Goal: Communication & Community: Share content

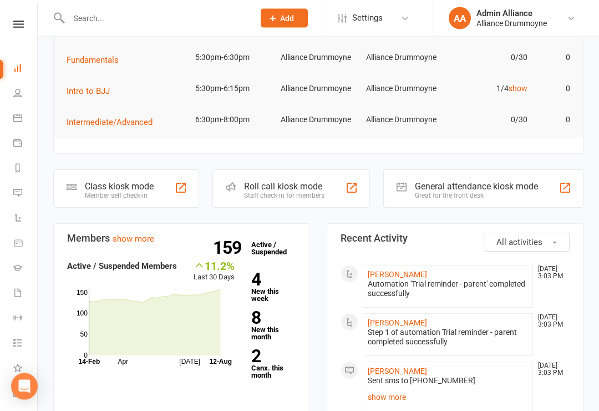
scroll to position [135, 0]
click at [22, 241] on icon at bounding box center [18, 243] width 8 height 7
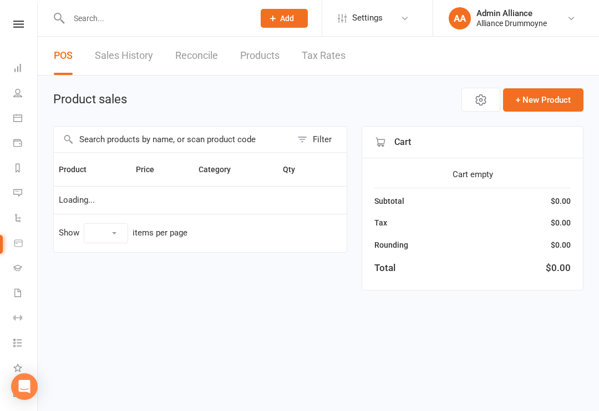
select select "10"
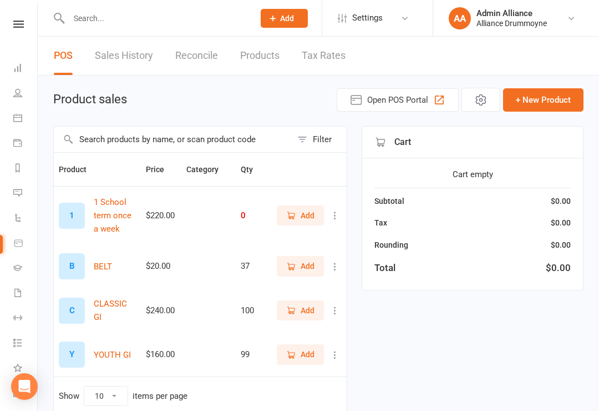
click at [21, 191] on icon at bounding box center [17, 192] width 9 height 9
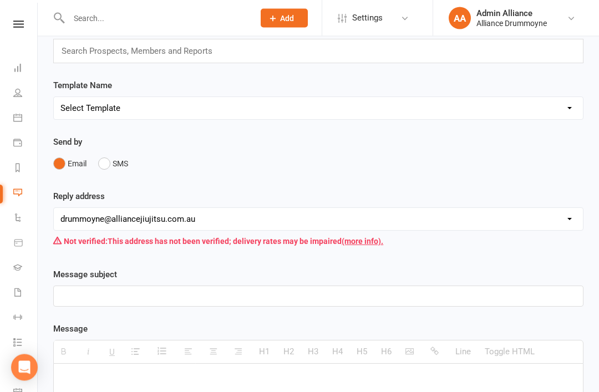
click at [115, 167] on button "SMS" at bounding box center [113, 164] width 30 height 21
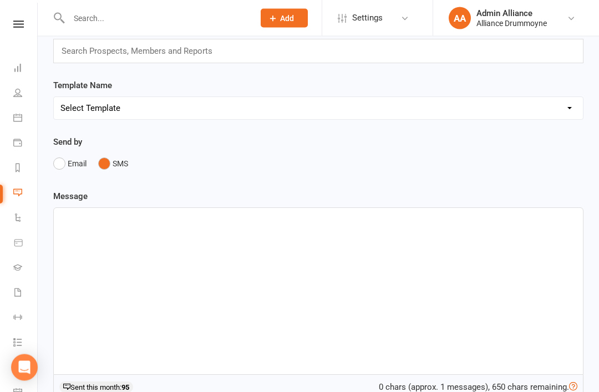
scroll to position [70, 0]
click at [477, 255] on div at bounding box center [318, 291] width 529 height 166
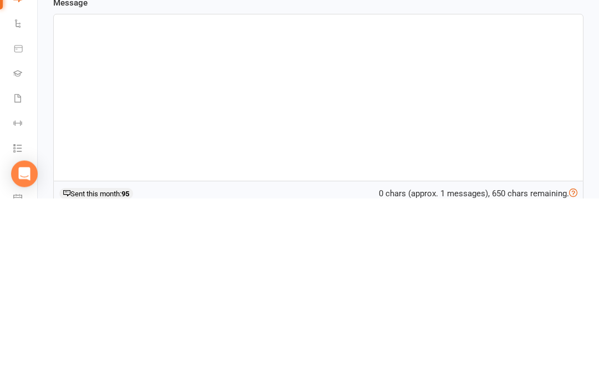
click at [96, 214] on p at bounding box center [318, 220] width 516 height 13
paste div
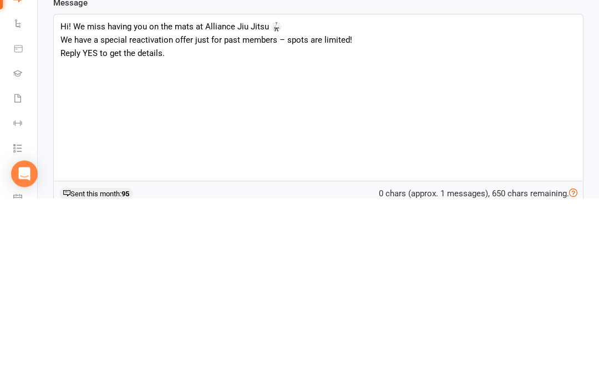
click at [71, 214] on p "Hi! We miss having you on the mats at Alliance Jiu Jitsu 🥋" at bounding box center [318, 220] width 516 height 13
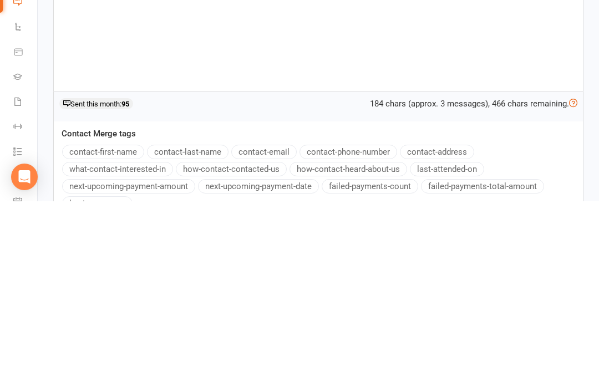
scroll to position [172, 0]
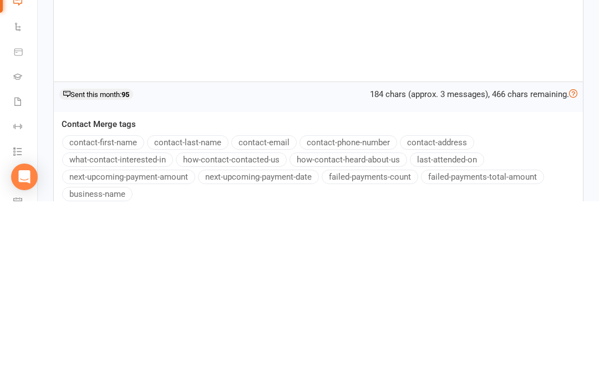
click at [121, 326] on button "contact-first-name" at bounding box center [103, 333] width 82 height 14
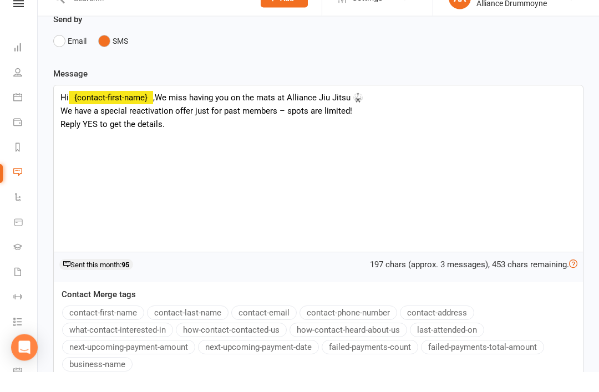
click at [163, 113] on span "We miss having you on the mats at Alliance Jiu Jitsu 🥋" at bounding box center [259, 118] width 209 height 10
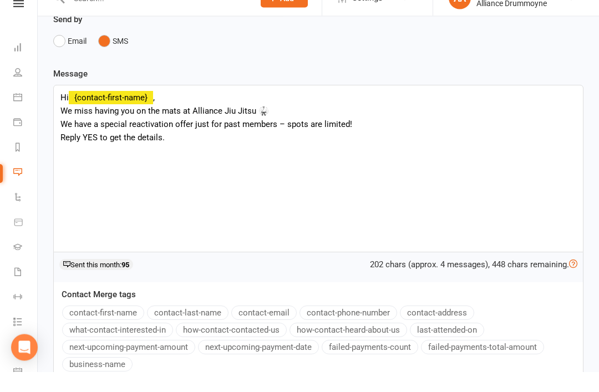
click at [279, 125] on p "We miss having you on the mats at Alliance Jiu Jitsu 🥋" at bounding box center [318, 131] width 516 height 13
click at [287, 138] on p "We have a special reactivation offer just for past members – spots are limited!" at bounding box center [318, 144] width 516 height 13
click at [218, 151] on p "Reply YES to get the details." at bounding box center [318, 157] width 516 height 13
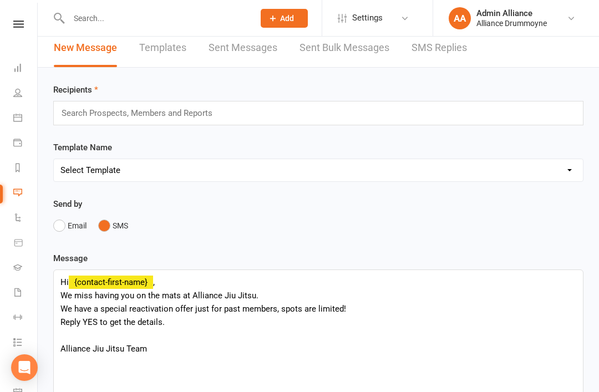
scroll to position [5, 0]
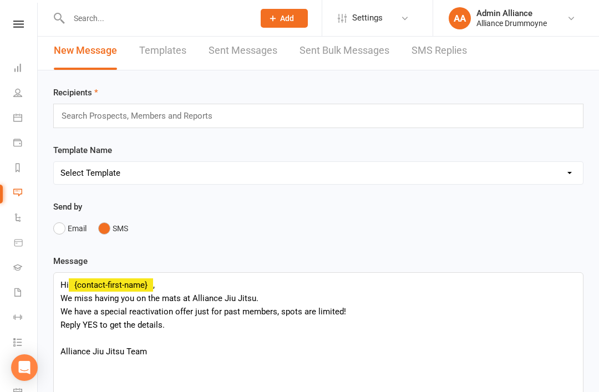
click at [367, 115] on div "Search Prospects, Members and Reports" at bounding box center [318, 116] width 530 height 24
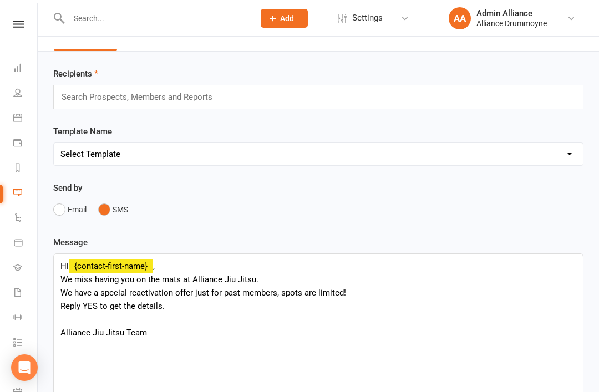
scroll to position [0, 0]
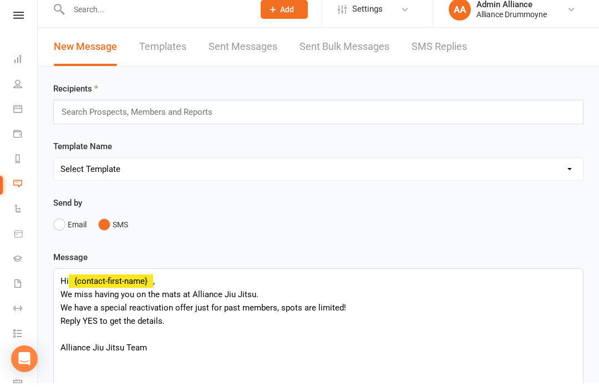
click at [398, 112] on div "Search Prospects, Members and Reports" at bounding box center [318, 121] width 530 height 24
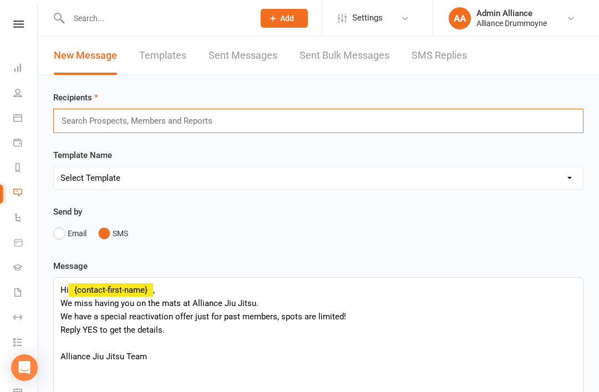
click at [425, 123] on div "Search Prospects, Members and Reports" at bounding box center [318, 121] width 530 height 24
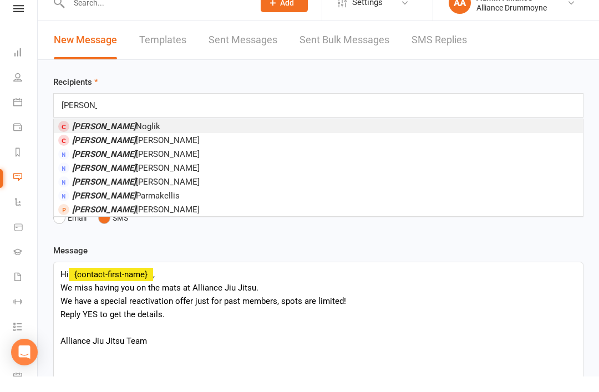
type input "Michael"
click at [212, 135] on li "Michael Noglik" at bounding box center [318, 142] width 529 height 14
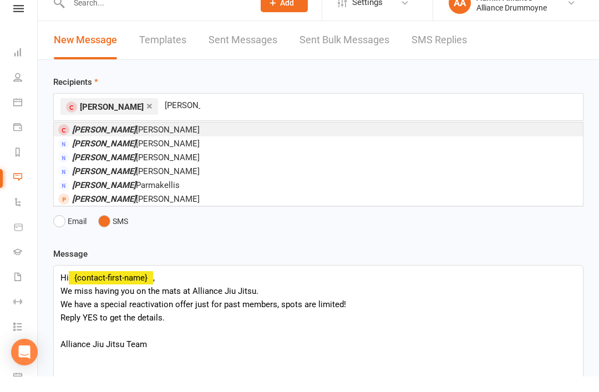
type input "michael"
click at [161, 138] on li "Michael Zhang" at bounding box center [318, 145] width 529 height 14
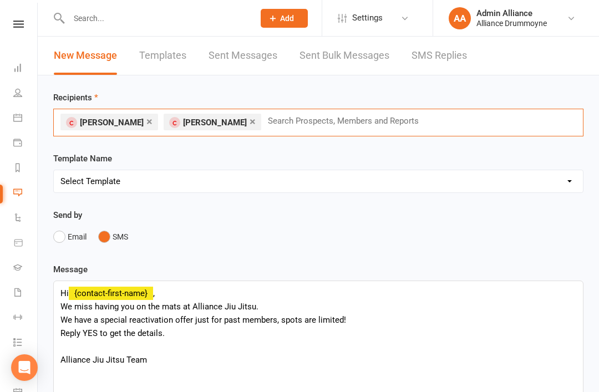
click at [318, 125] on input "text" at bounding box center [348, 121] width 163 height 14
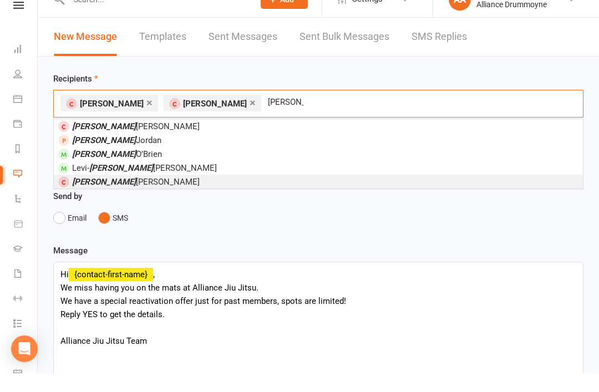
type input "James"
click at [170, 194] on li "James Lee" at bounding box center [318, 201] width 529 height 14
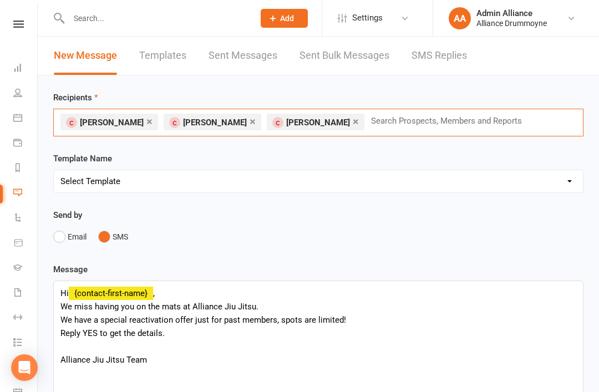
click at [421, 128] on input "text" at bounding box center [451, 121] width 163 height 14
click at [523, 117] on div "× Michael Noglik × Michael Zhang × James Lee Daniel Daniel" at bounding box center [318, 123] width 530 height 28
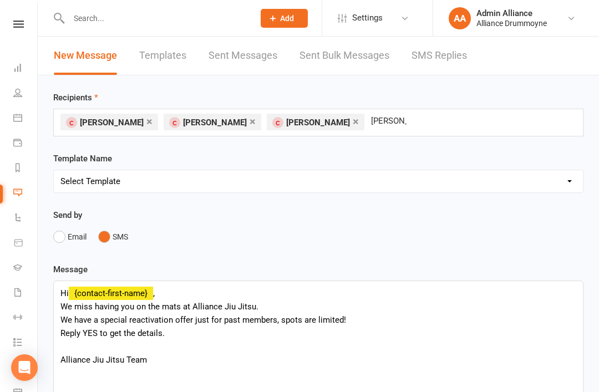
click at [515, 122] on div "× Michael Noglik × Michael Zhang × James Lee Daniel Daniel" at bounding box center [318, 123] width 530 height 28
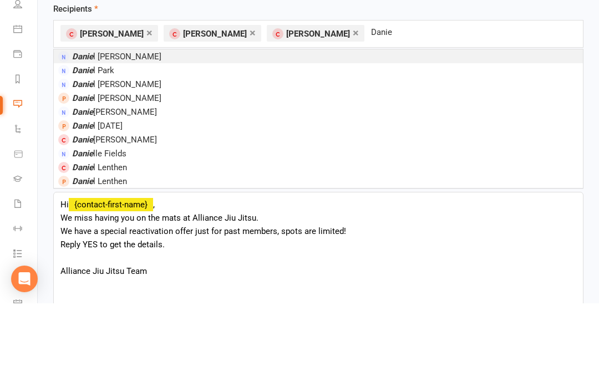
type input "Danie"
click at [87, 224] on em "Danie" at bounding box center [82, 229] width 21 height 10
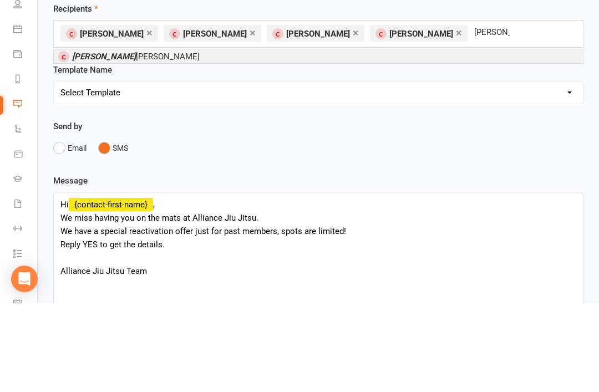
type input "andreas"
click at [483, 138] on li "Andreas Nielsen" at bounding box center [318, 145] width 529 height 14
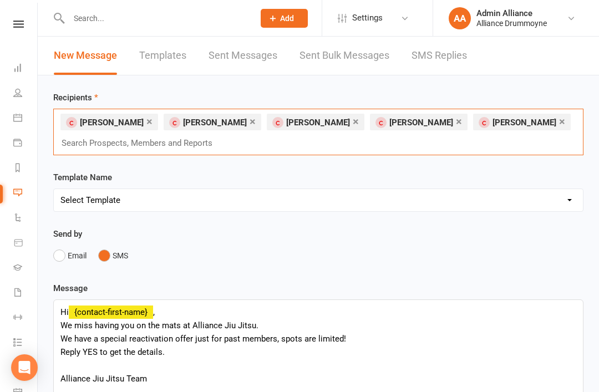
click at [529, 151] on div "× Michael Noglik × Michael Zhang × James Lee × Daniel Nielsen × Andreas Nielsen…" at bounding box center [318, 132] width 530 height 47
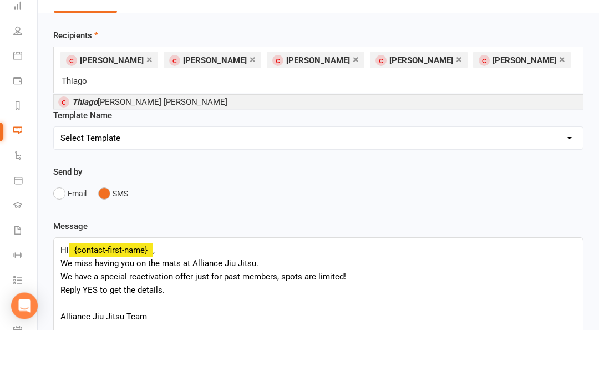
type input "Thiago"
click at [422, 157] on li "Thiago Barboza De Lima" at bounding box center [318, 164] width 529 height 14
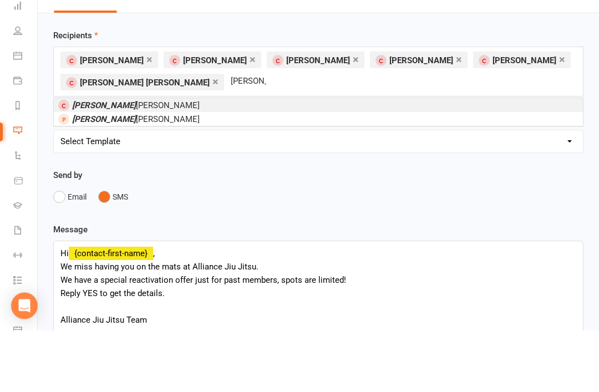
type input "jesse"
click at [286, 160] on li "Jesse Baker" at bounding box center [318, 167] width 529 height 14
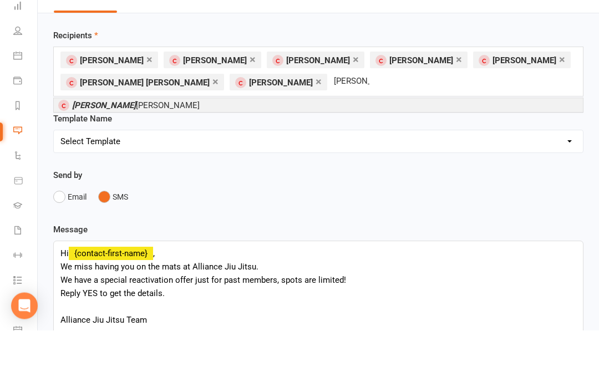
type input "harry"
click at [483, 160] on li "Harry Curtin" at bounding box center [318, 167] width 529 height 14
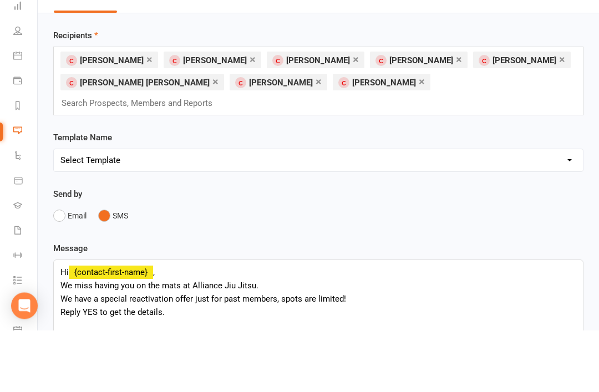
scroll to position [62, 0]
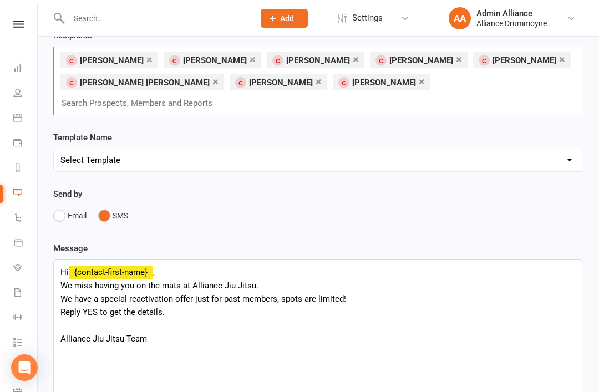
click at [224, 96] on input "text" at bounding box center [141, 103] width 163 height 14
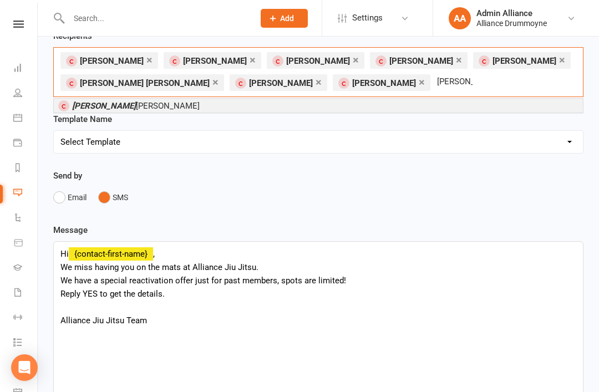
type input "Eduardo"
click at [474, 108] on li "Eduardo Azevedo" at bounding box center [318, 106] width 529 height 14
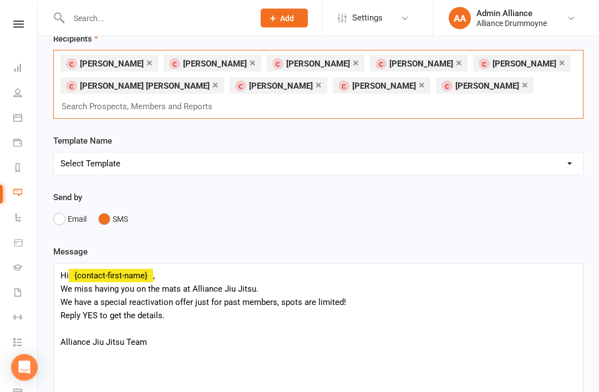
scroll to position [58, 0]
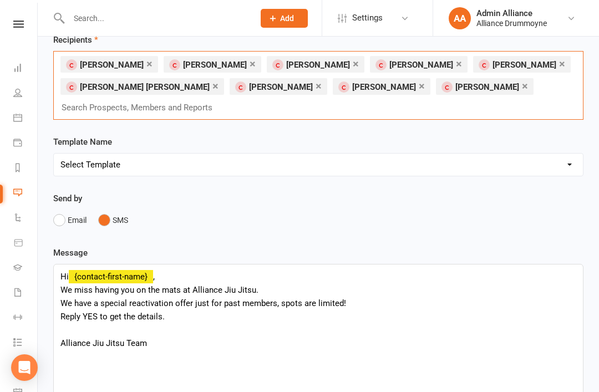
click at [525, 93] on div "× Michael Noglik × Michael Zhang × James Lee × Daniel Nielsen × Andreas Nielsen…" at bounding box center [318, 85] width 530 height 69
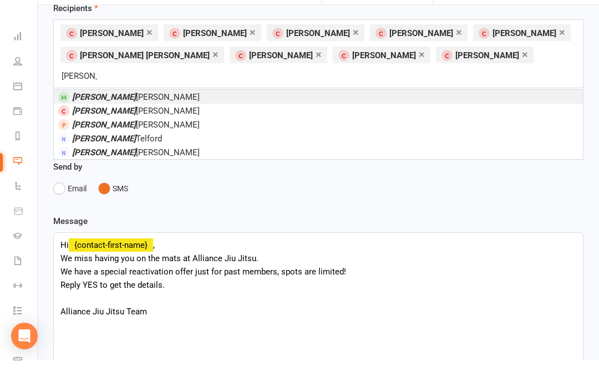
type input "Andrew"
click at [163, 135] on li "Andrew Bangura" at bounding box center [318, 142] width 529 height 14
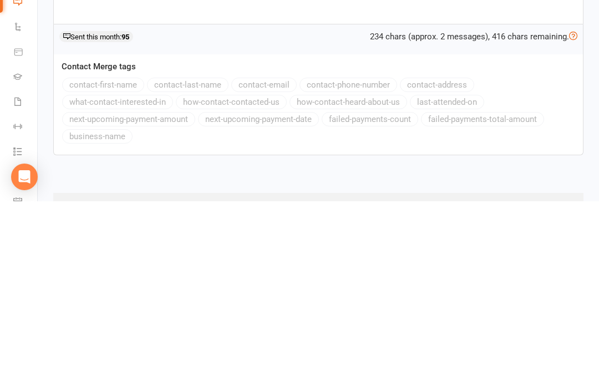
scroll to position [340, 0]
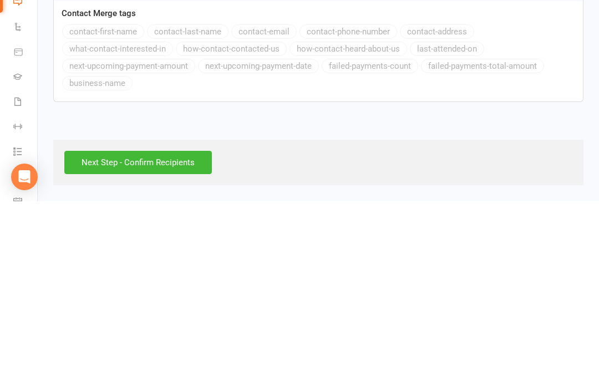
click at [168, 342] on input "Next Step - Confirm Recipients" at bounding box center [138, 353] width 148 height 23
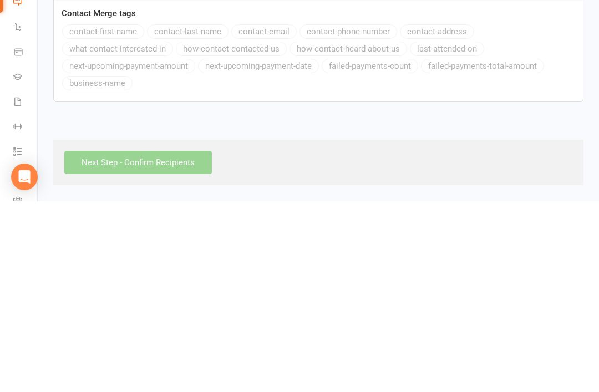
scroll to position [305, 0]
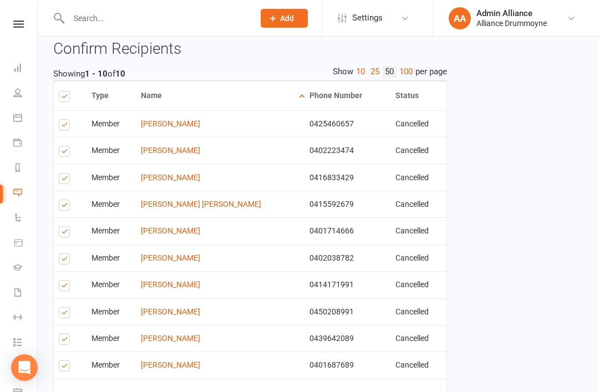
scroll to position [337, 0]
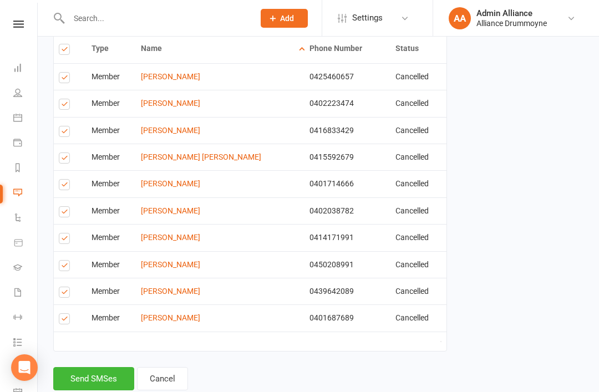
click at [104, 384] on button "Send SMSes" at bounding box center [93, 378] width 81 height 23
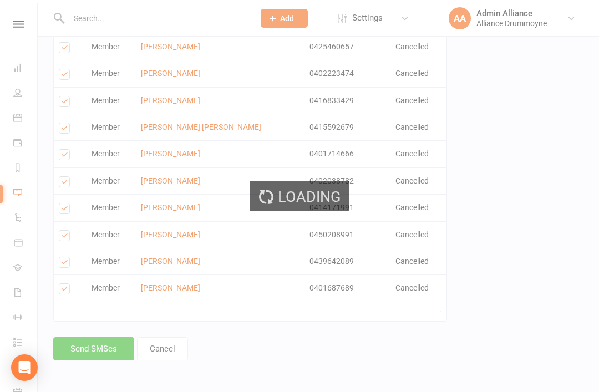
scroll to position [291, 0]
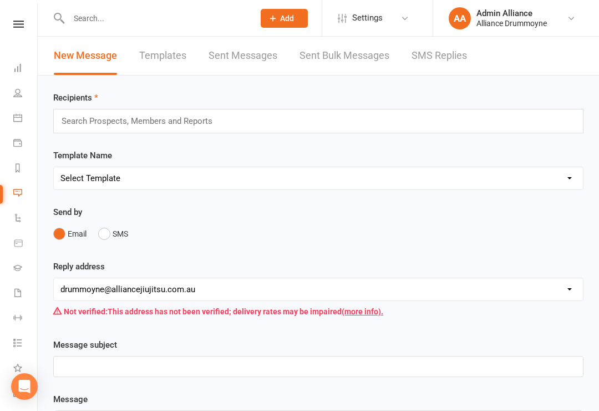
click at [19, 62] on link "Dashboard" at bounding box center [25, 69] width 25 height 25
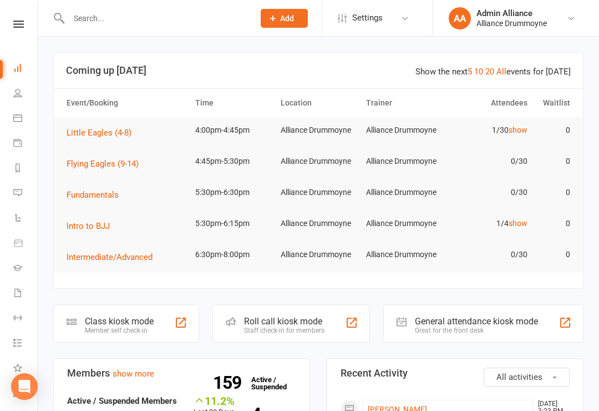
click at [266, 320] on div "Roll call kiosk mode" at bounding box center [284, 321] width 80 height 11
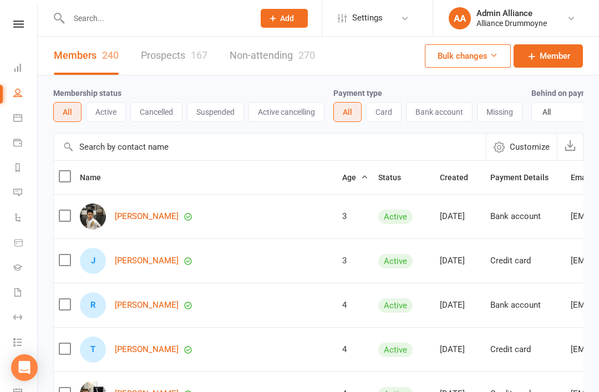
select select "100"
click at [156, 116] on button "Cancelled" at bounding box center [156, 112] width 52 height 20
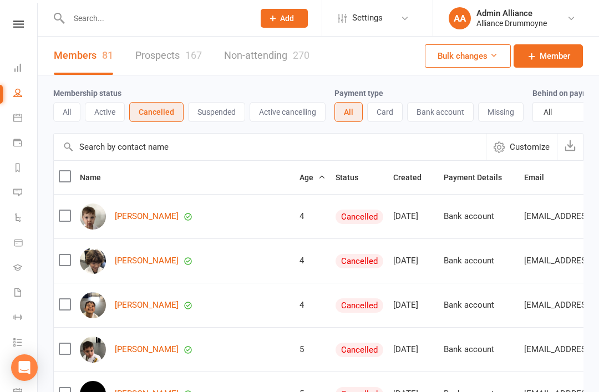
click at [300, 184] on button "Age" at bounding box center [313, 177] width 26 height 13
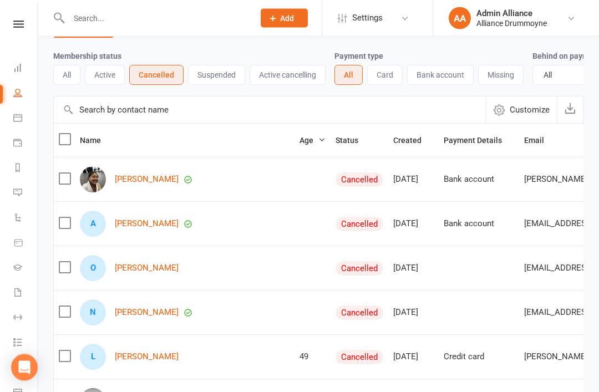
scroll to position [37, 0]
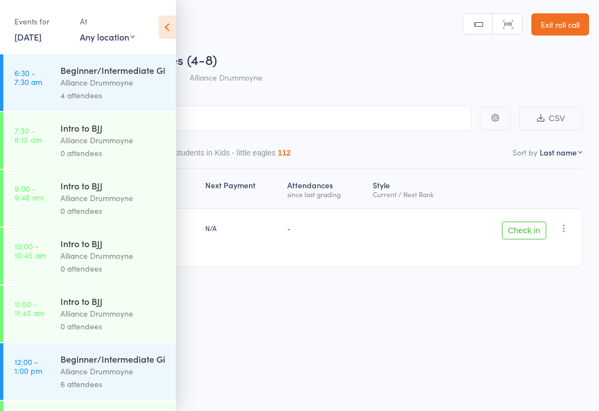
click at [554, 29] on link "Exit roll call" at bounding box center [560, 24] width 58 height 22
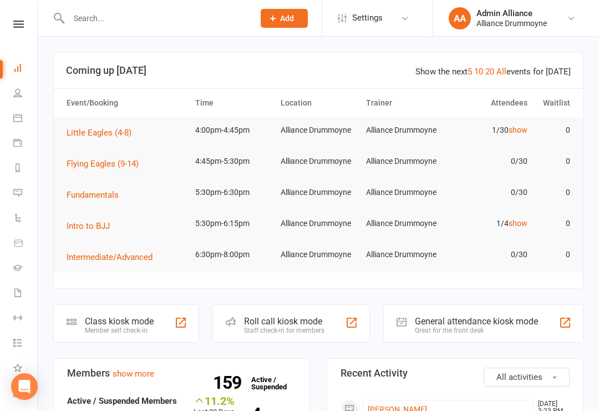
click at [24, 244] on link "Product Sales" at bounding box center [25, 243] width 25 height 25
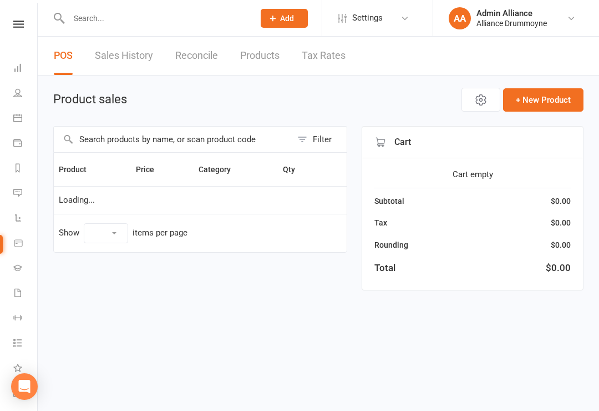
select select "10"
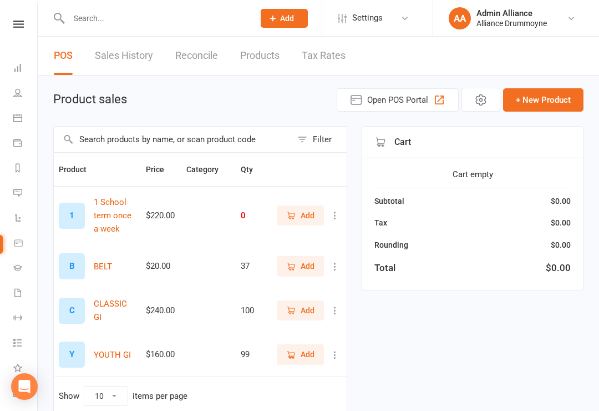
click at [27, 196] on link "Messages" at bounding box center [25, 193] width 25 height 25
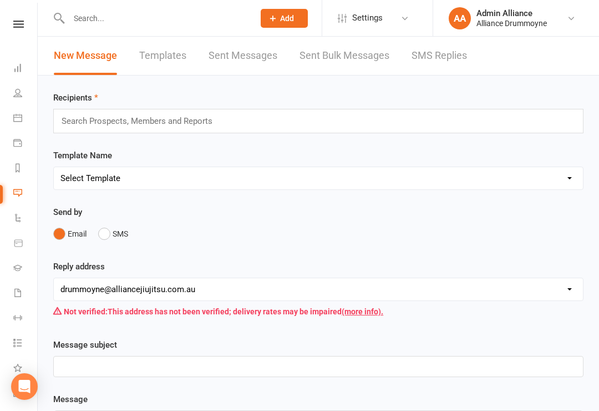
click at [2, 76] on li "Dashboard" at bounding box center [18, 69] width 37 height 25
click at [26, 72] on link "Dashboard" at bounding box center [25, 69] width 25 height 25
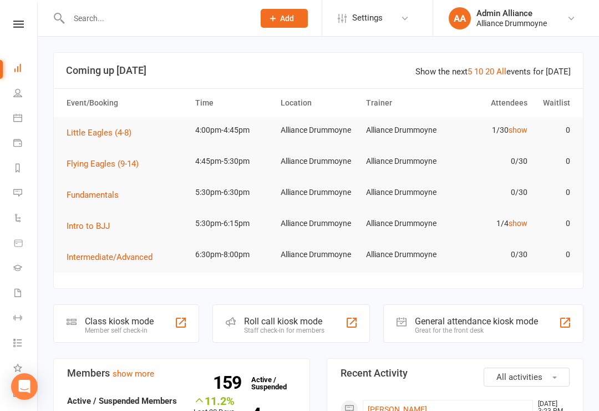
click at [515, 134] on link "show" at bounding box center [518, 129] width 19 height 9
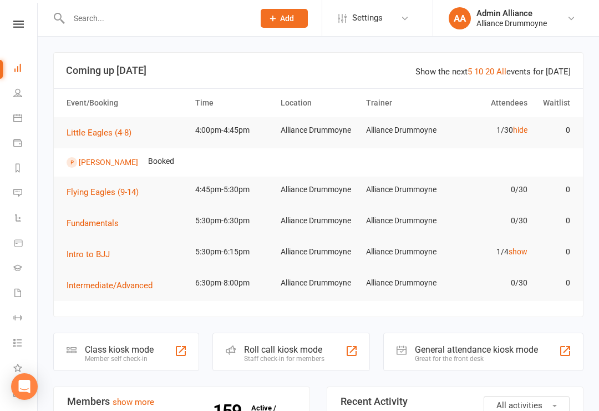
click at [524, 130] on link "hide" at bounding box center [520, 129] width 14 height 9
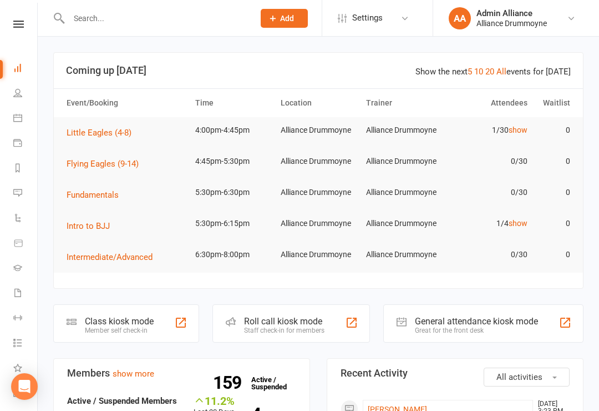
click at [523, 221] on link "show" at bounding box center [518, 223] width 19 height 9
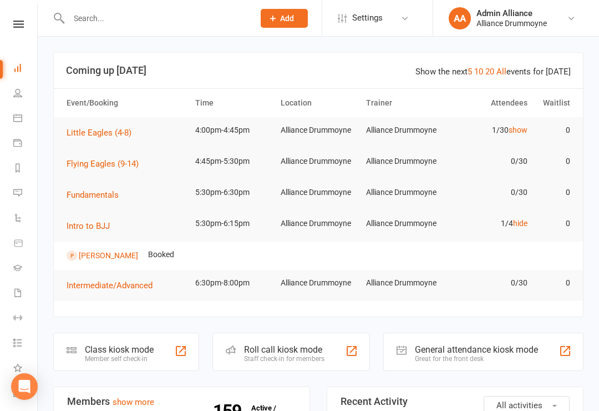
click at [526, 224] on link "hide" at bounding box center [520, 223] width 14 height 9
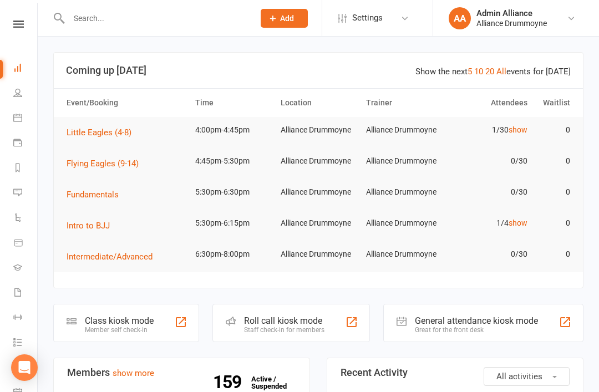
click at [4, 186] on li "Messages" at bounding box center [18, 193] width 37 height 25
click at [20, 201] on link "Messages" at bounding box center [25, 193] width 25 height 25
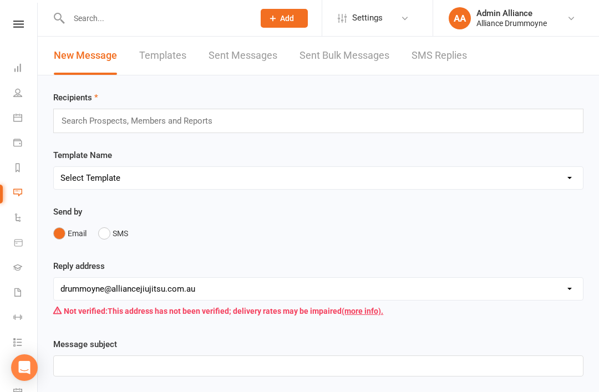
click at [444, 57] on link "SMS Replies" at bounding box center [439, 56] width 55 height 38
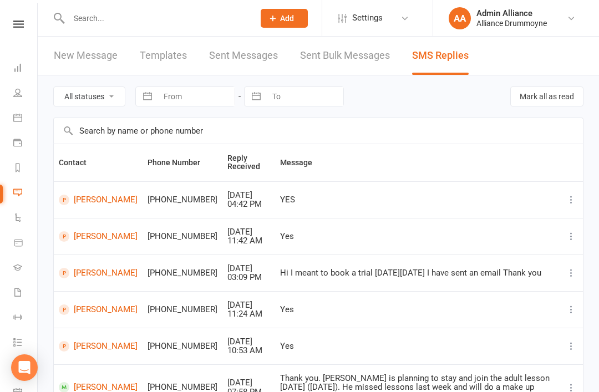
click at [259, 52] on link "Sent Messages" at bounding box center [243, 56] width 69 height 38
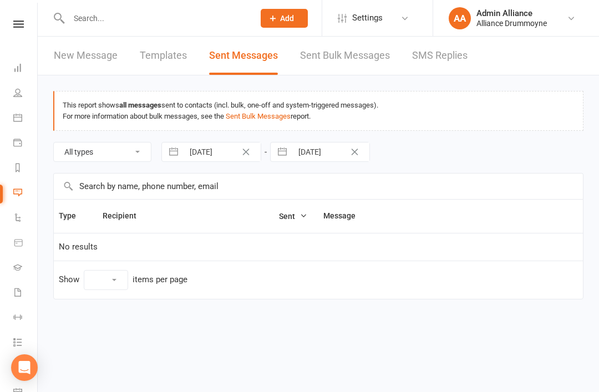
select select "10"
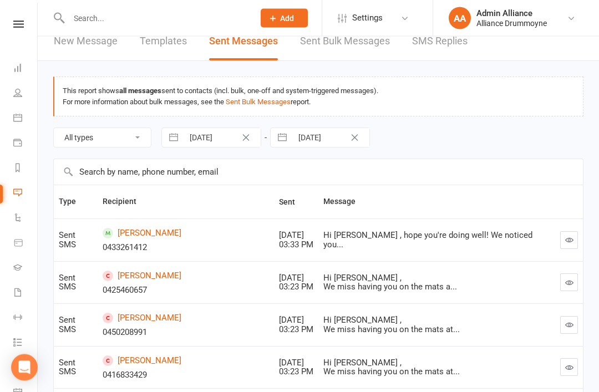
scroll to position [14, 0]
click at [340, 276] on div "Hi Eduardo , We miss having you on the mats a..." at bounding box center [428, 282] width 210 height 18
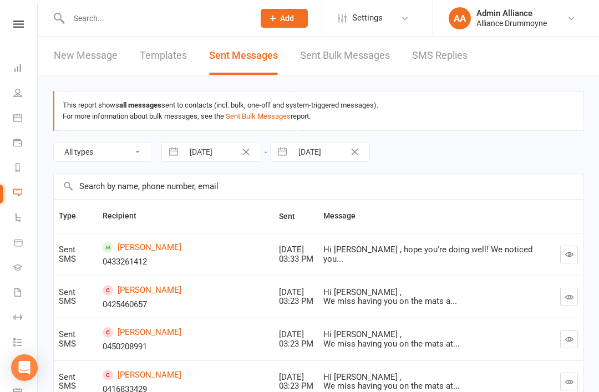
click at [100, 51] on link "New Message" at bounding box center [86, 56] width 64 height 38
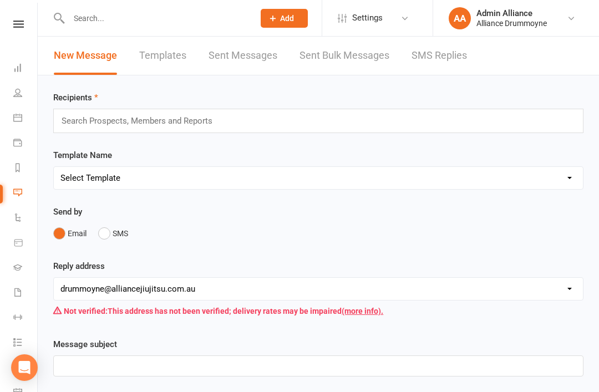
click at [313, 122] on div "Search Prospects, Members and Reports" at bounding box center [318, 121] width 530 height 24
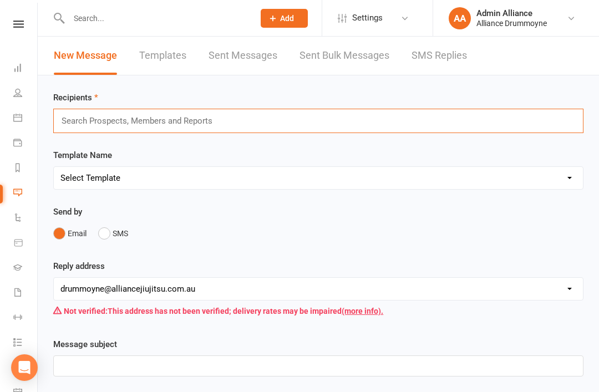
click at [421, 112] on div "Search Prospects, Members and Reports" at bounding box center [318, 121] width 530 height 24
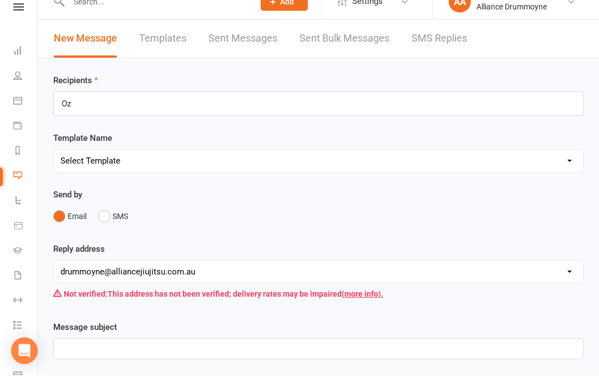
click at [220, 167] on select "Select Template [Email] After Trial attended - Kids [Email] Birthday [SMS] Book…" at bounding box center [318, 178] width 529 height 22
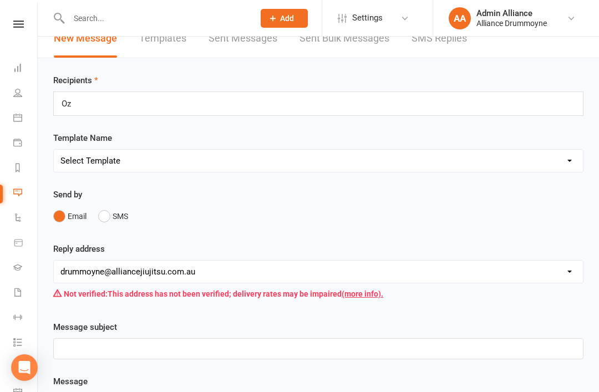
click at [120, 222] on button "SMS" at bounding box center [113, 216] width 30 height 21
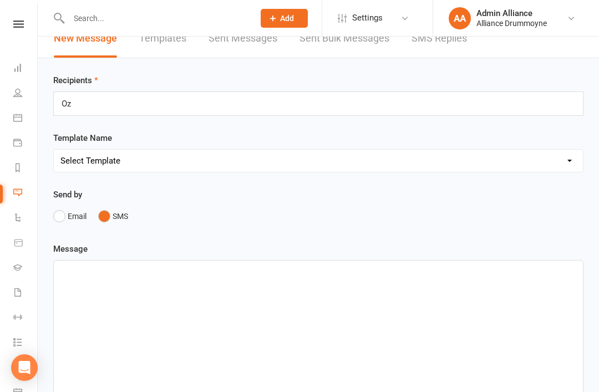
click at [133, 98] on div "Oz Oz" at bounding box center [318, 104] width 530 height 24
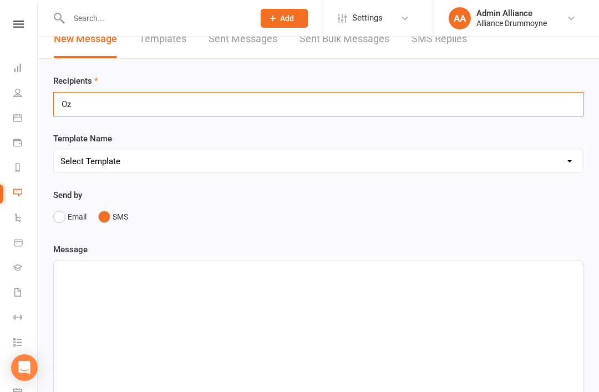
scroll to position [0, 0]
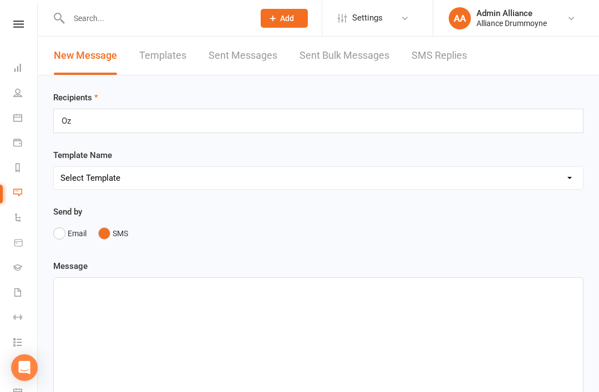
click at [328, 124] on div "Oz Oz" at bounding box center [318, 121] width 530 height 24
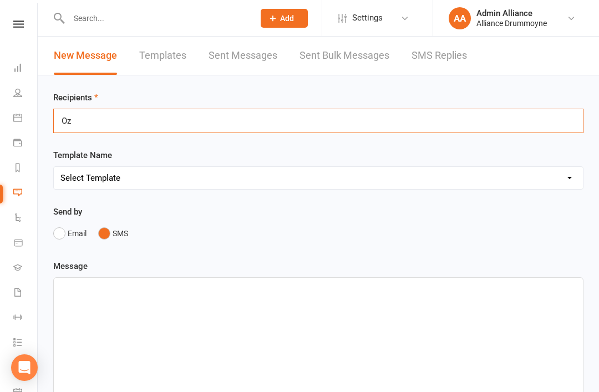
click at [320, 114] on div "Oz Oz" at bounding box center [318, 121] width 530 height 24
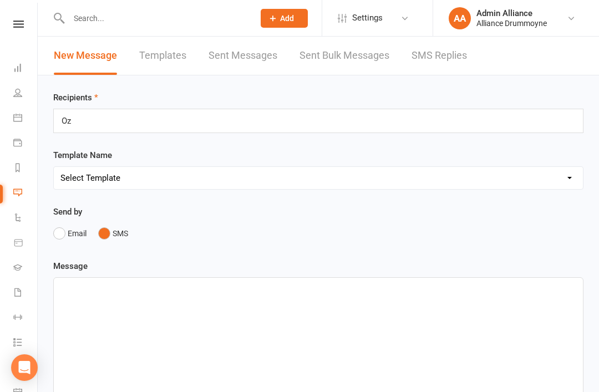
type input "O"
type input "Erm"
click at [19, 93] on icon at bounding box center [17, 92] width 9 height 9
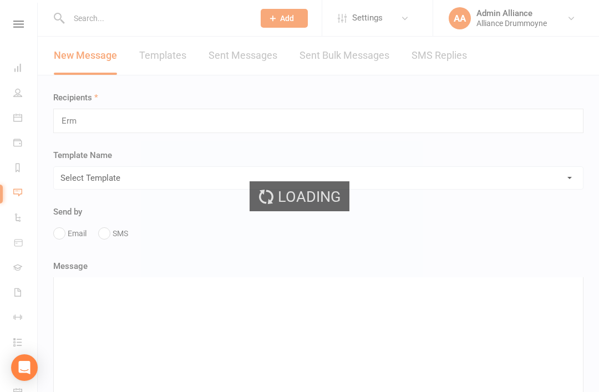
select select "100"
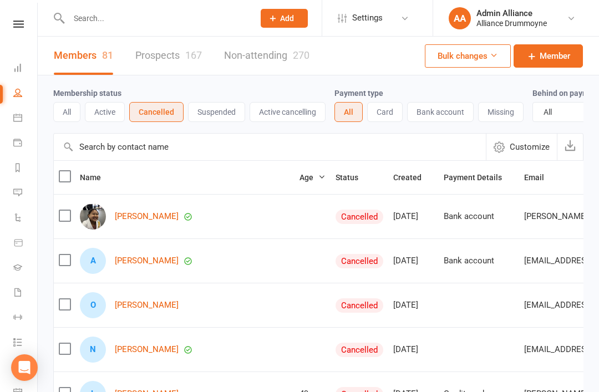
click at [326, 146] on input "text" at bounding box center [270, 147] width 432 height 27
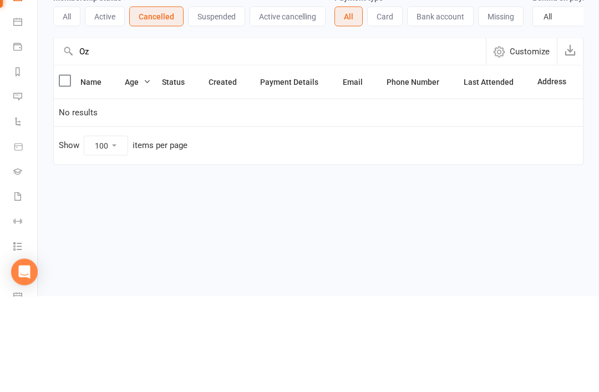
type input "O"
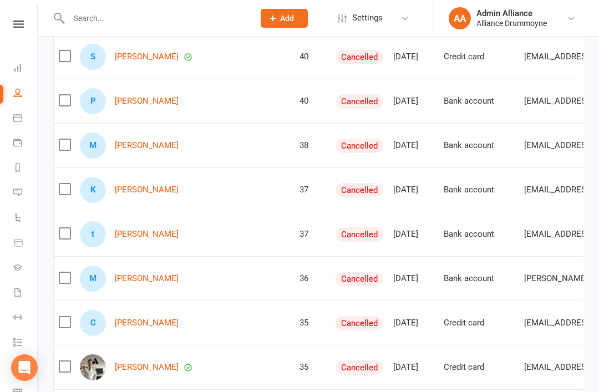
scroll to position [824, 0]
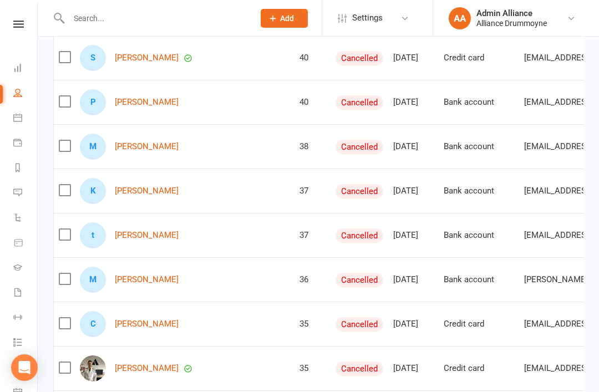
click at [22, 21] on icon at bounding box center [18, 24] width 11 height 7
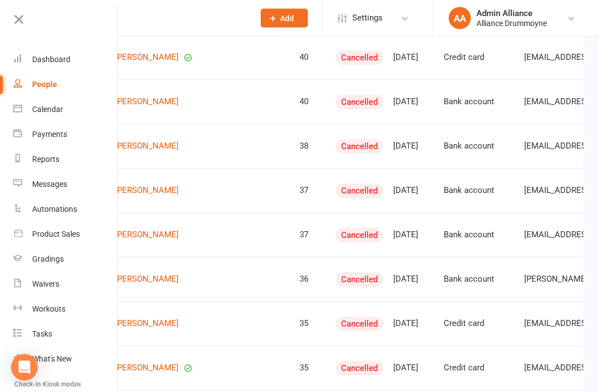
scroll to position [825, 0]
click at [23, 25] on icon at bounding box center [19, 20] width 16 height 16
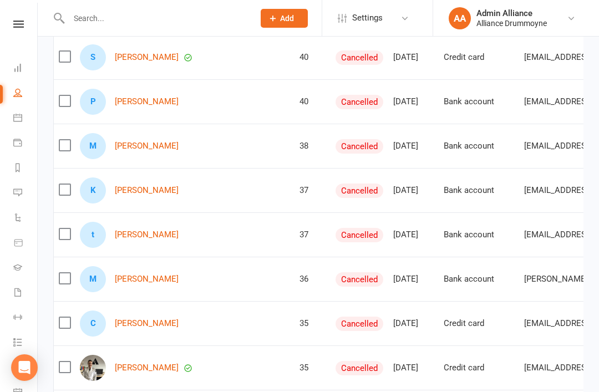
click at [24, 21] on link at bounding box center [18, 24] width 39 height 7
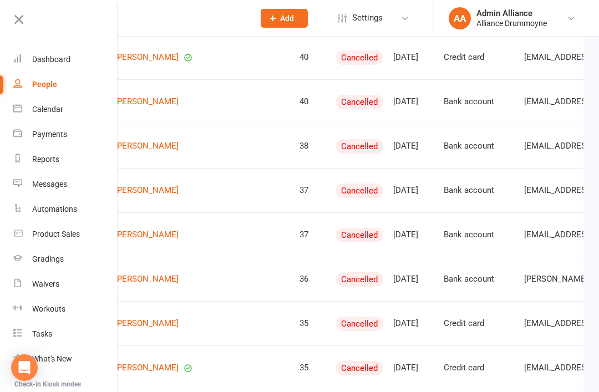
click at [57, 58] on div "Dashboard" at bounding box center [51, 59] width 38 height 9
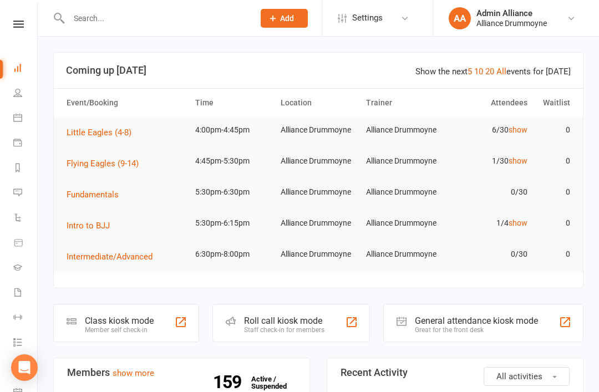
click at [18, 189] on icon at bounding box center [17, 192] width 9 height 9
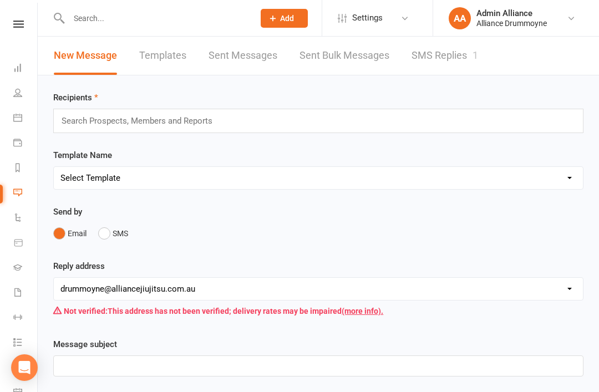
click at [450, 52] on link "SMS Replies 1" at bounding box center [445, 56] width 67 height 38
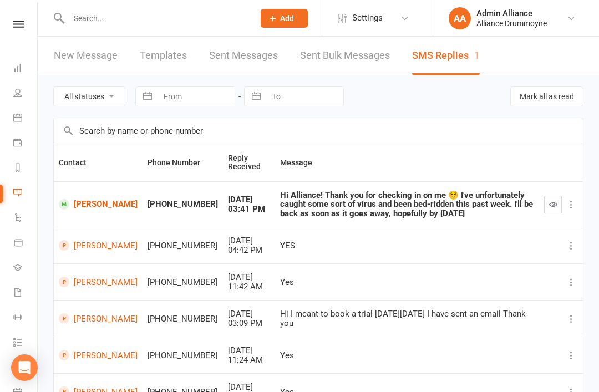
click at [8, 66] on li "Dashboard" at bounding box center [18, 69] width 37 height 25
click at [19, 72] on link "Dashboard" at bounding box center [25, 69] width 25 height 25
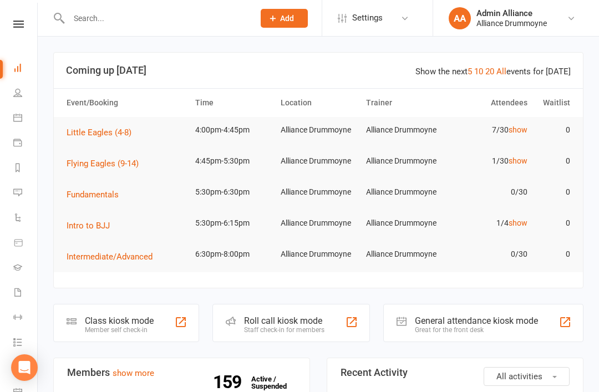
click at [291, 318] on div "Roll call kiosk mode" at bounding box center [284, 321] width 80 height 11
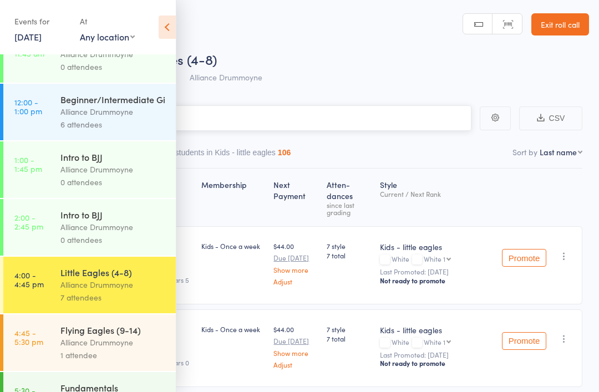
scroll to position [269, 0]
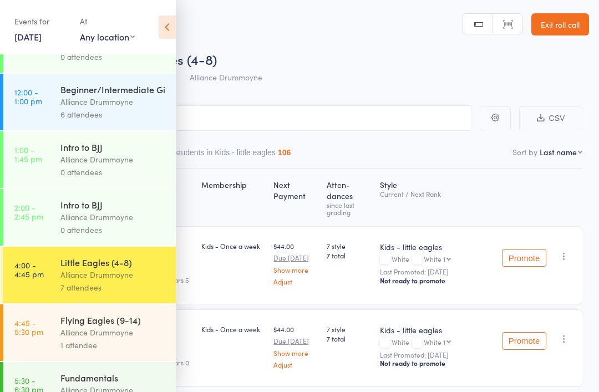
click at [168, 30] on icon at bounding box center [167, 27] width 17 height 23
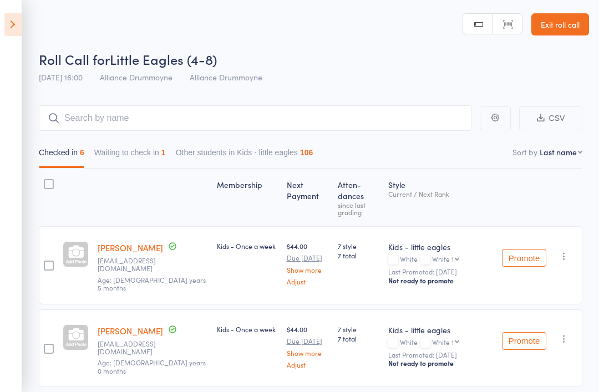
click at [140, 159] on button "Waiting to check in 1" at bounding box center [130, 156] width 72 height 26
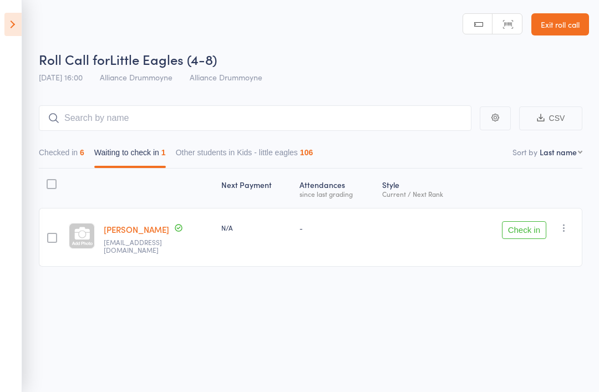
click at [68, 155] on button "Checked in 6" at bounding box center [61, 156] width 45 height 26
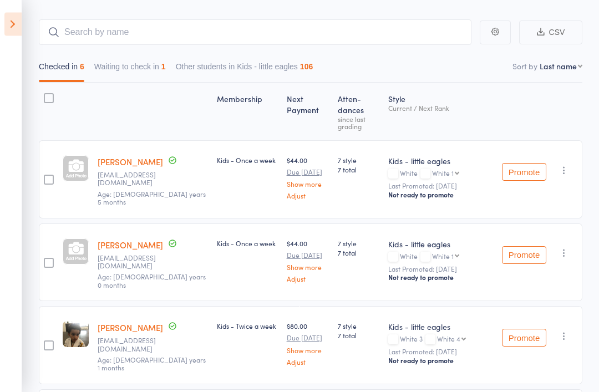
scroll to position [0, 0]
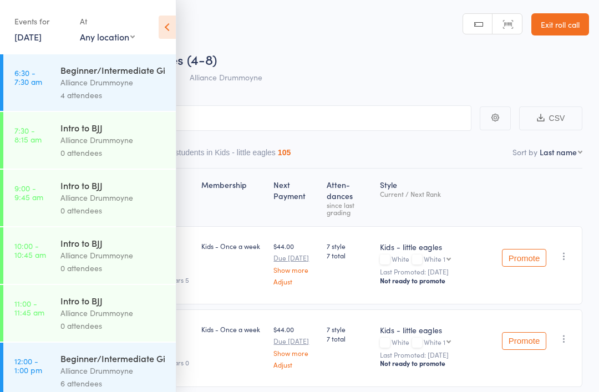
click at [175, 23] on icon at bounding box center [167, 27] width 17 height 23
click at [317, 60] on div "Roll Call for Little Eagles (4-8)" at bounding box center [314, 59] width 550 height 18
click at [172, 30] on icon at bounding box center [167, 27] width 17 height 23
click at [175, 31] on icon at bounding box center [167, 27] width 17 height 23
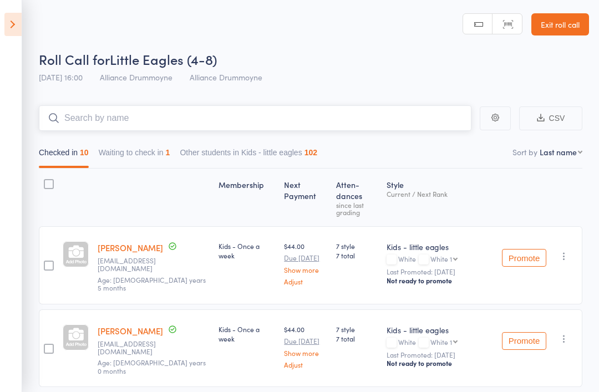
click at [214, 118] on input "search" at bounding box center [255, 118] width 433 height 26
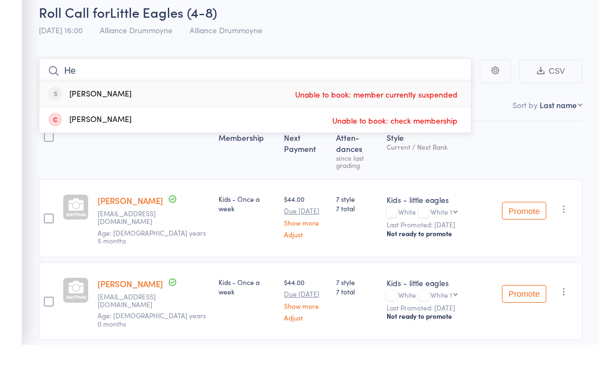
type input "H"
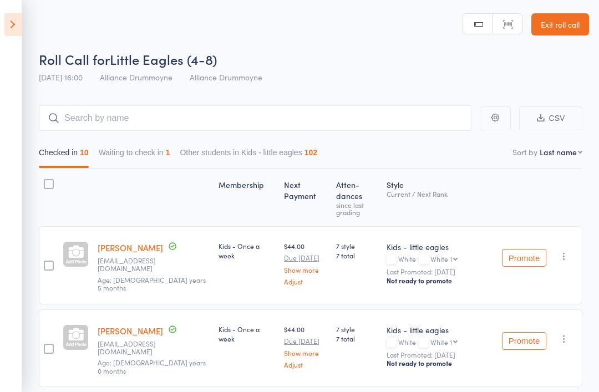
click at [560, 31] on link "Exit roll call" at bounding box center [560, 24] width 58 height 22
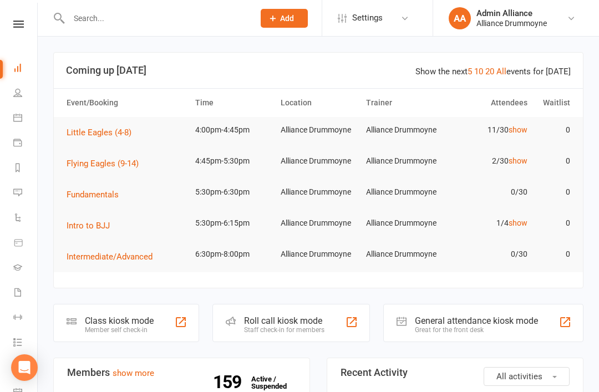
click at [19, 108] on link "Calendar" at bounding box center [25, 119] width 25 height 25
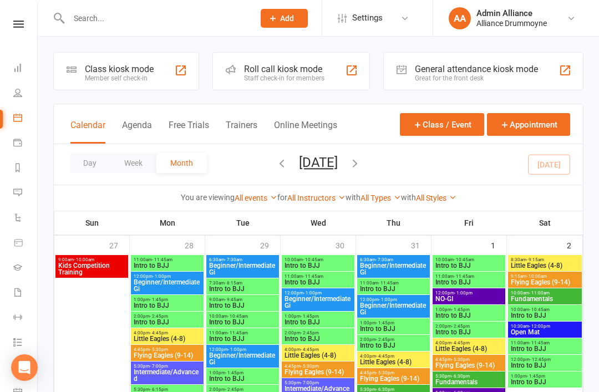
click at [19, 93] on icon at bounding box center [17, 92] width 9 height 9
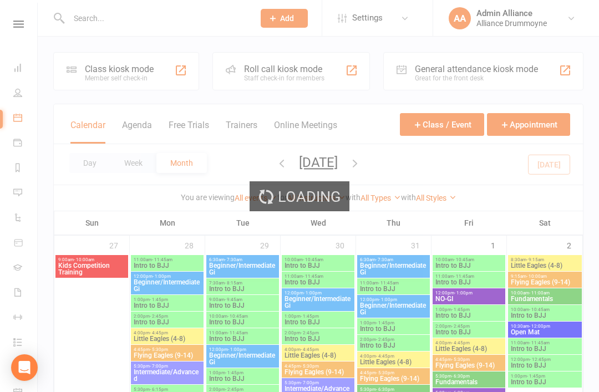
select select "100"
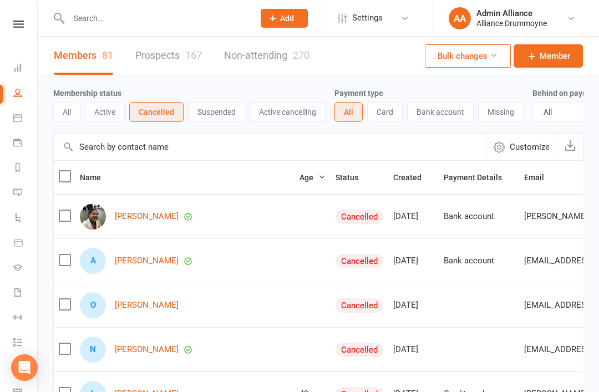
click at [158, 44] on link "Prospects 167" at bounding box center [168, 56] width 67 height 38
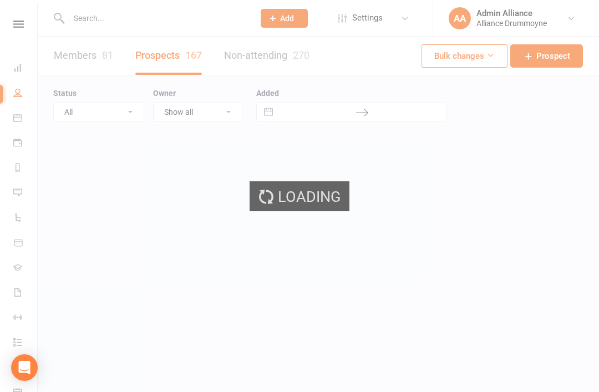
select select "100"
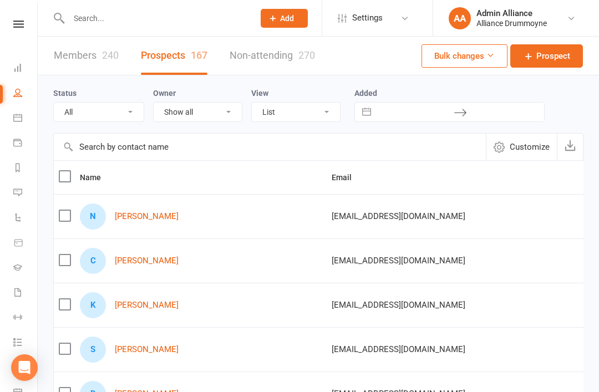
click at [18, 71] on icon at bounding box center [17, 67] width 9 height 9
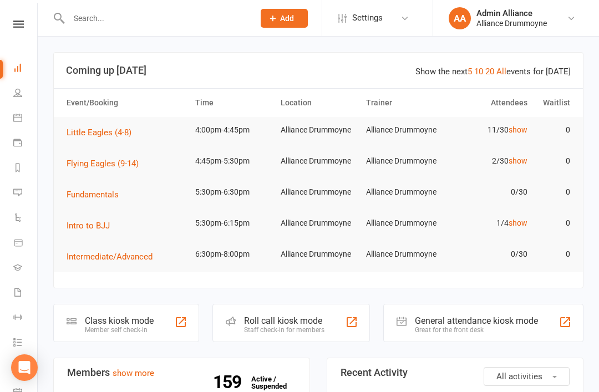
click at [300, 320] on div "Roll call kiosk mode" at bounding box center [284, 321] width 80 height 11
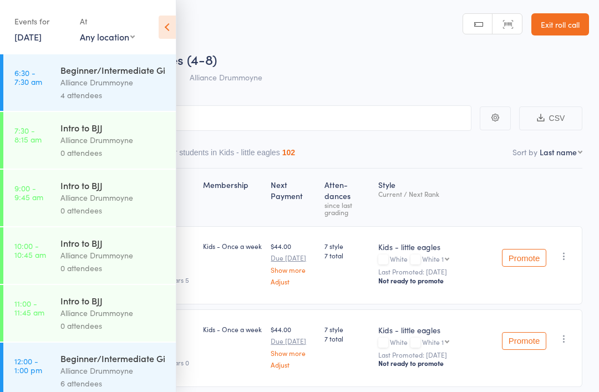
click at [167, 26] on icon at bounding box center [167, 27] width 17 height 23
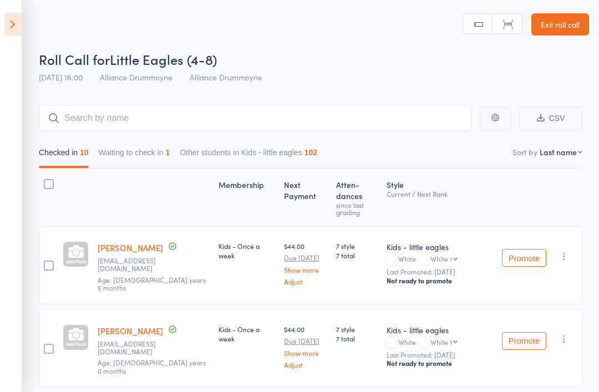
click at [575, 160] on nav "Checked in 10 Waiting to check in 1 Other students in Kids - little eagles 102" at bounding box center [311, 156] width 554 height 26
click at [565, 161] on nav "Checked in 10 Waiting to check in 1 Other students in Kids - little eagles 102" at bounding box center [311, 156] width 554 height 26
click at [565, 157] on select "First name Last name Birthday today? Behind on payments? Check in time Next pay…" at bounding box center [561, 151] width 43 height 11
select select "9"
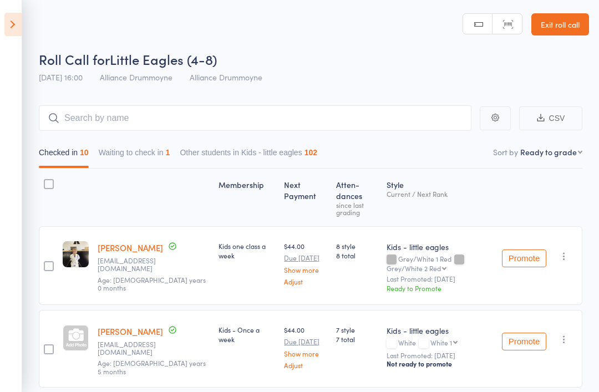
click at [17, 23] on icon at bounding box center [12, 24] width 17 height 23
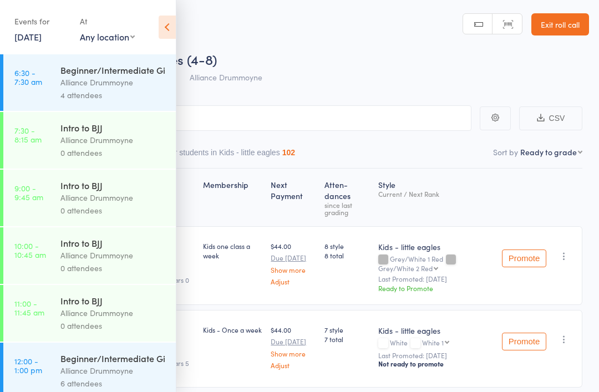
scroll to position [-2, 0]
click at [42, 38] on link "[DATE]" at bounding box center [27, 37] width 27 height 12
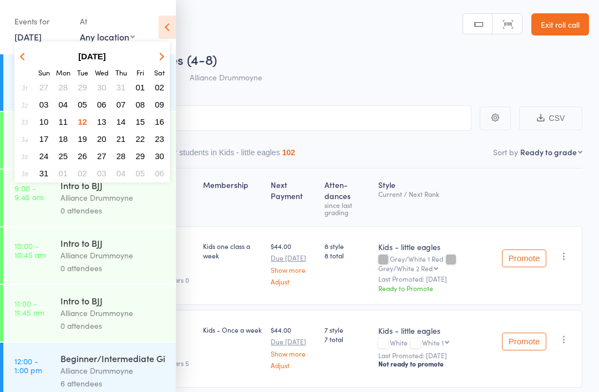
scroll to position [0, 0]
click at [83, 108] on span "05" at bounding box center [82, 104] width 9 height 9
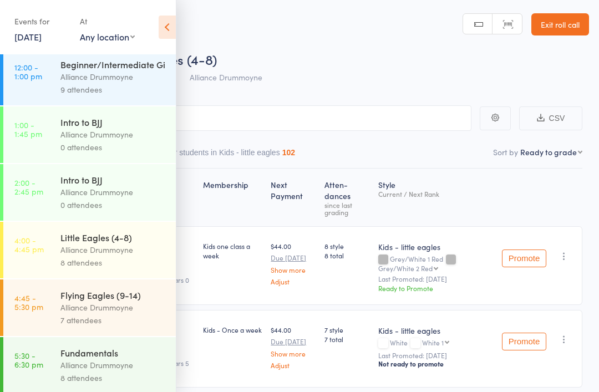
scroll to position [295, 0]
click at [120, 256] on div "Alliance Drummoyne" at bounding box center [113, 249] width 106 height 13
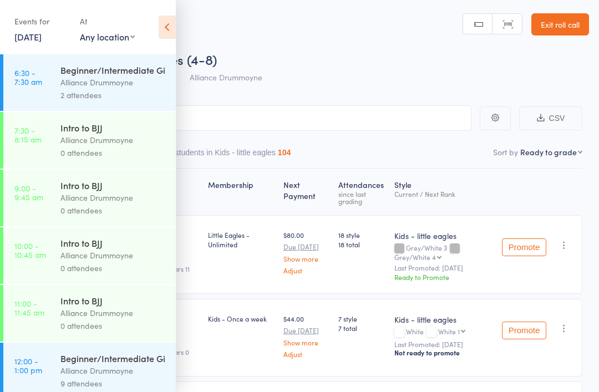
click at [171, 28] on icon at bounding box center [167, 27] width 17 height 23
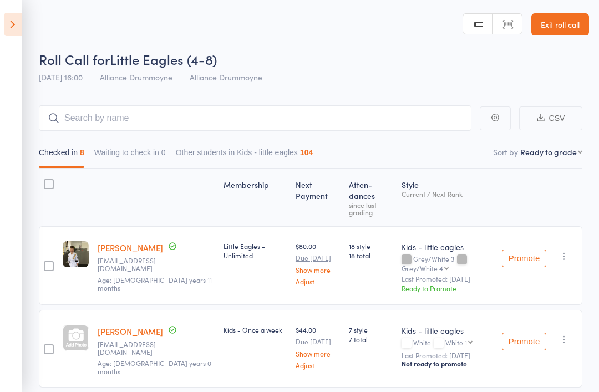
click at [576, 27] on link "Exit roll call" at bounding box center [560, 24] width 58 height 22
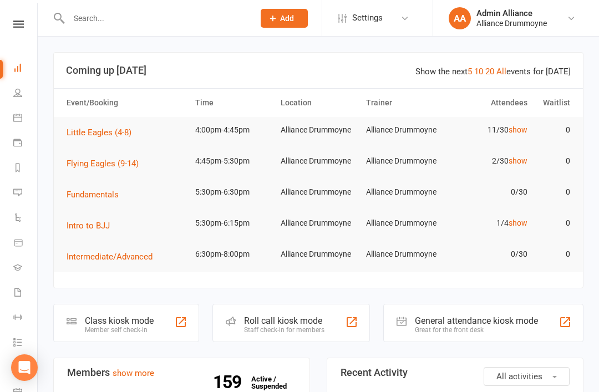
click at [302, 333] on div "Staff check-in for members" at bounding box center [284, 330] width 80 height 8
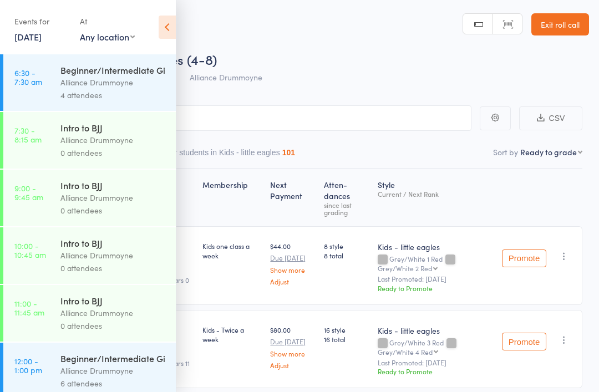
click at [177, 13] on header "Roll Call for Little Eagles (4-8) [DATE] 16:00 Alliance Drummoyne Alliance Drum…" at bounding box center [299, 44] width 599 height 89
click at [175, 27] on icon at bounding box center [167, 27] width 17 height 23
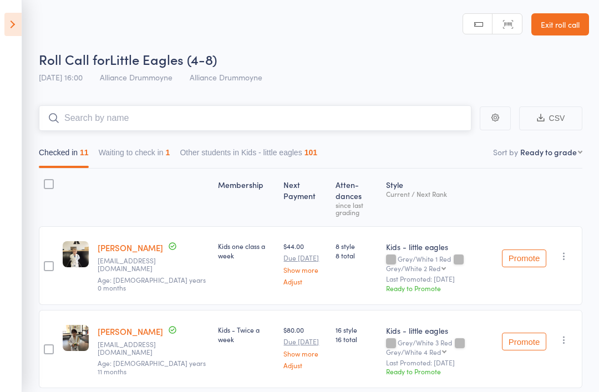
click at [270, 127] on input "search" at bounding box center [255, 118] width 433 height 26
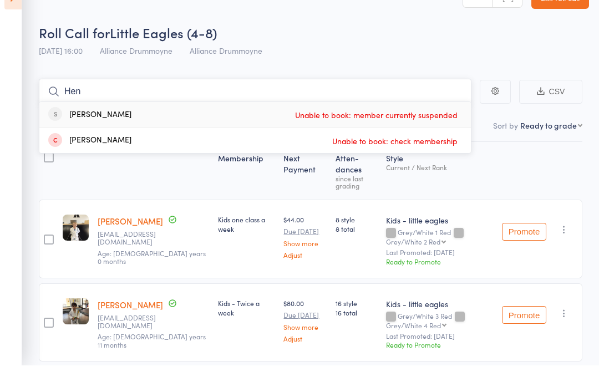
type input "He"
